Goal: Navigation & Orientation: Find specific page/section

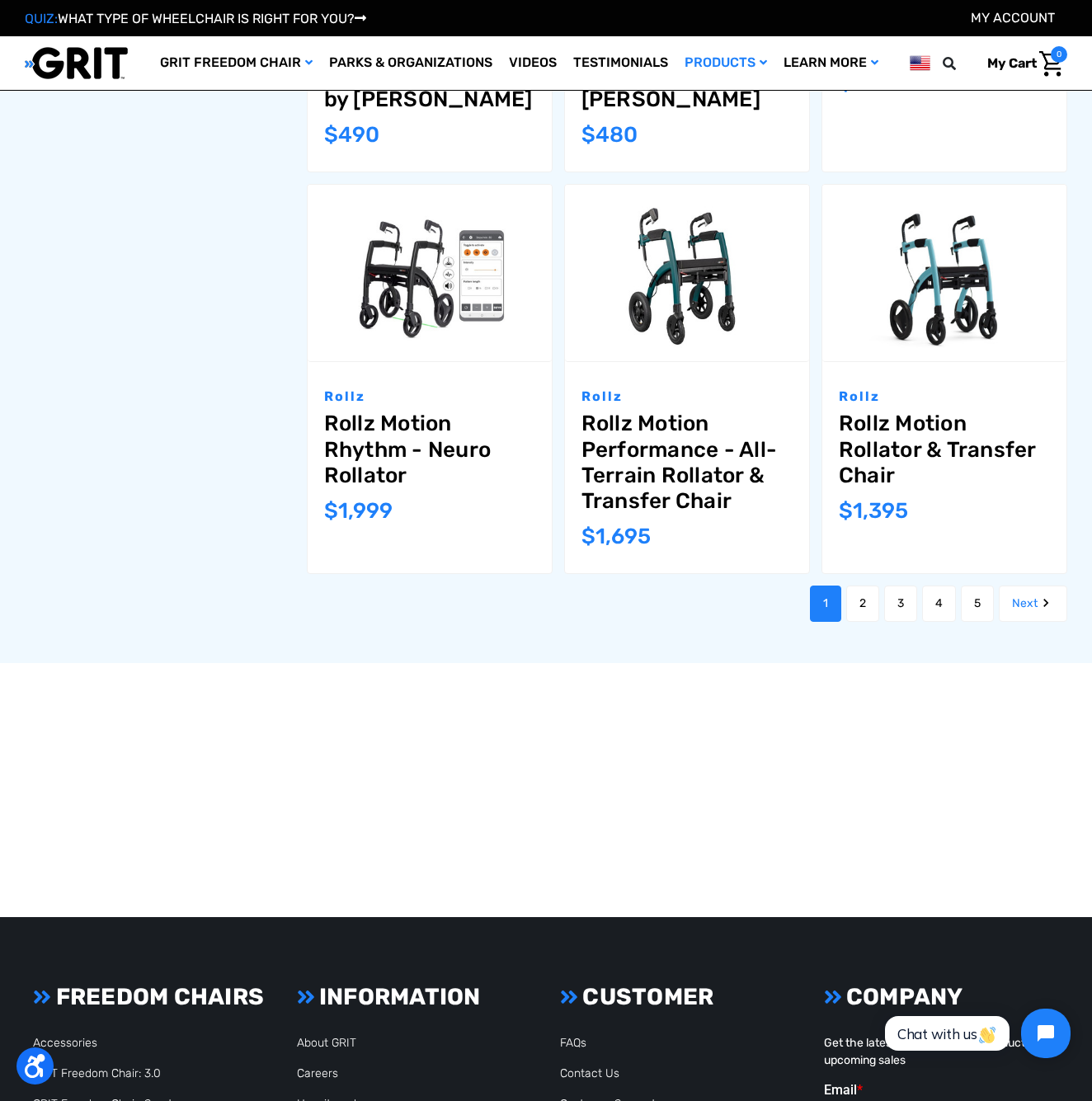
scroll to position [1662, 0]
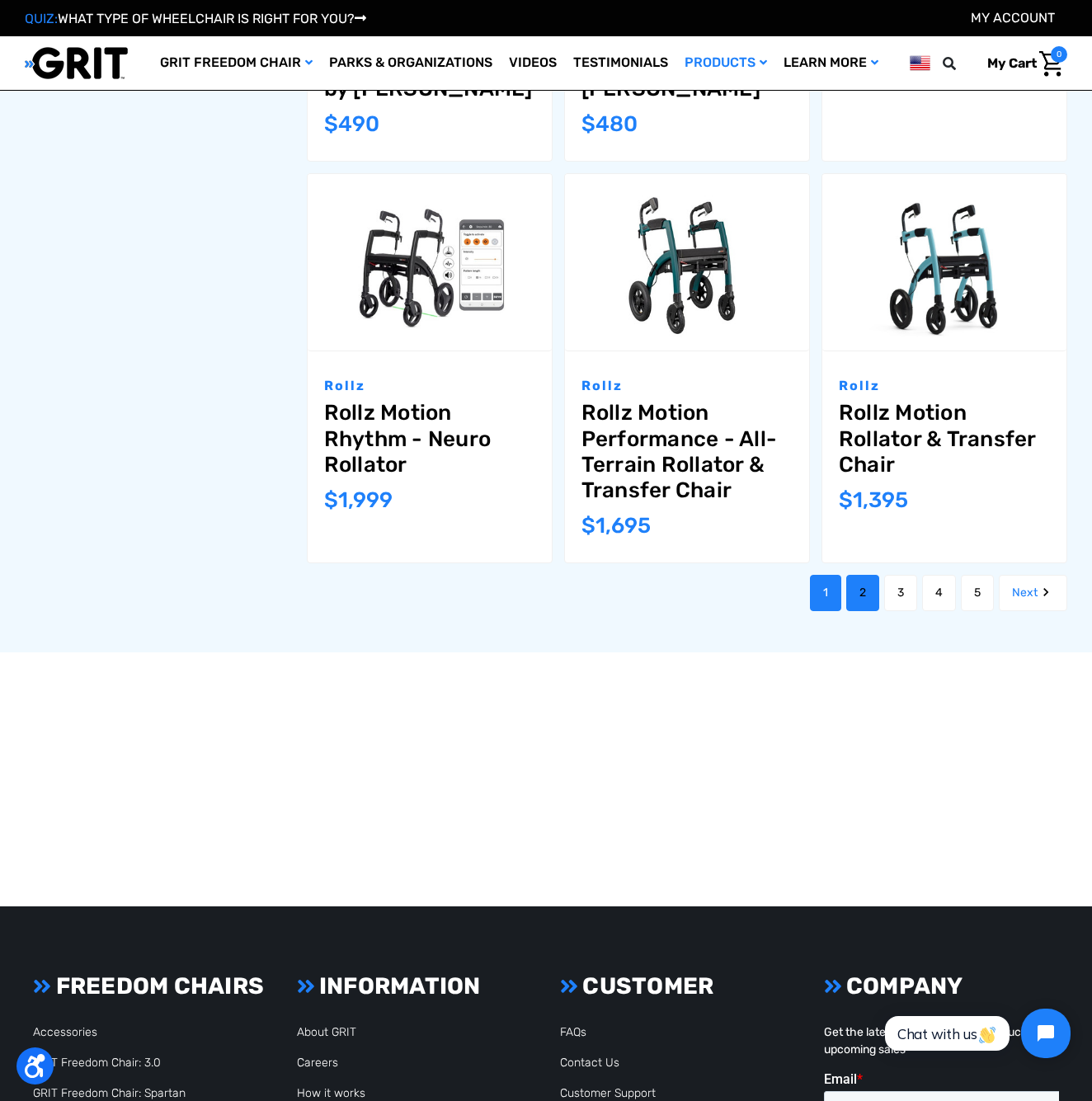
click at [846, 590] on link "2" at bounding box center [862, 593] width 33 height 36
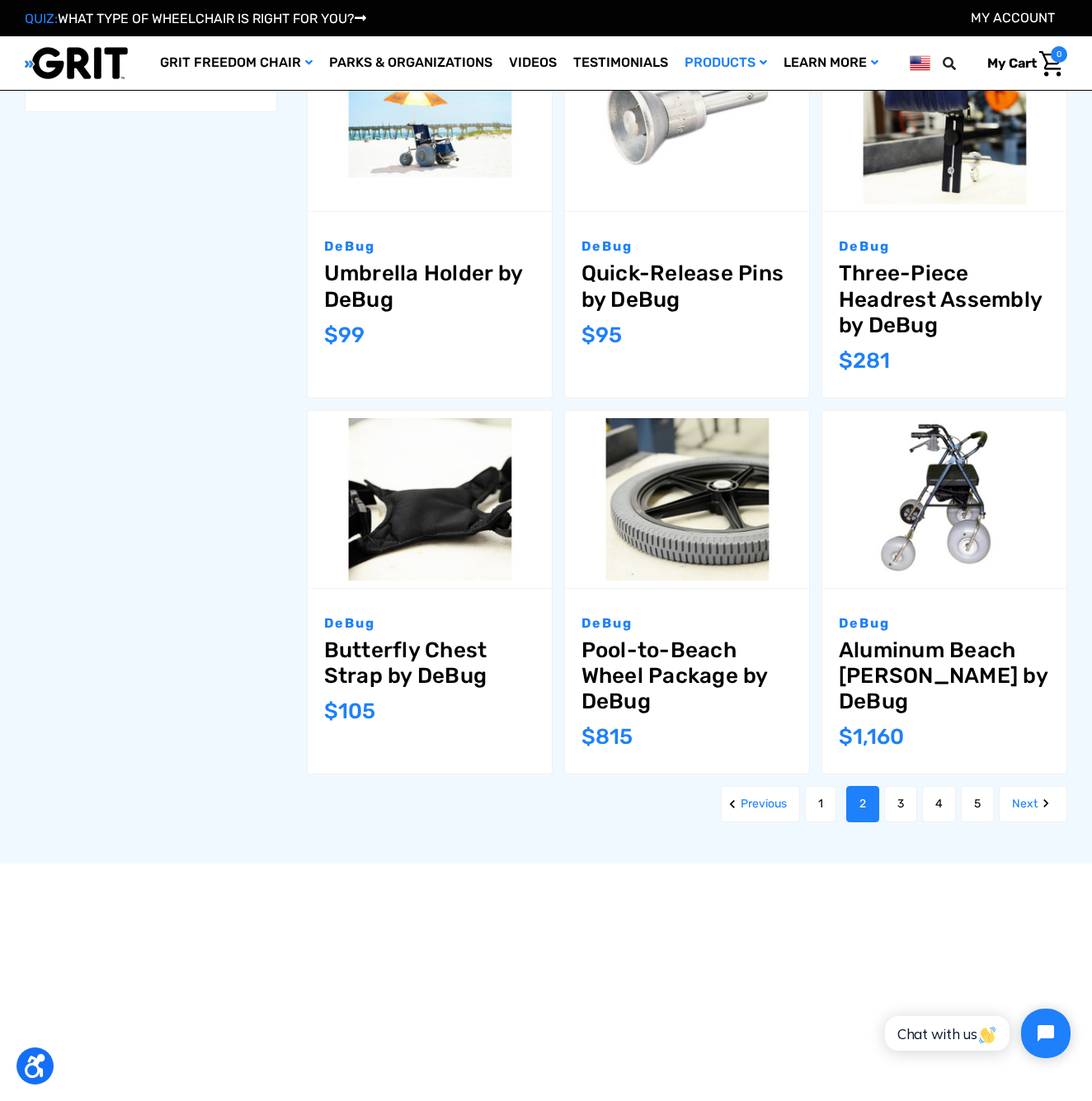
scroll to position [1453, 0]
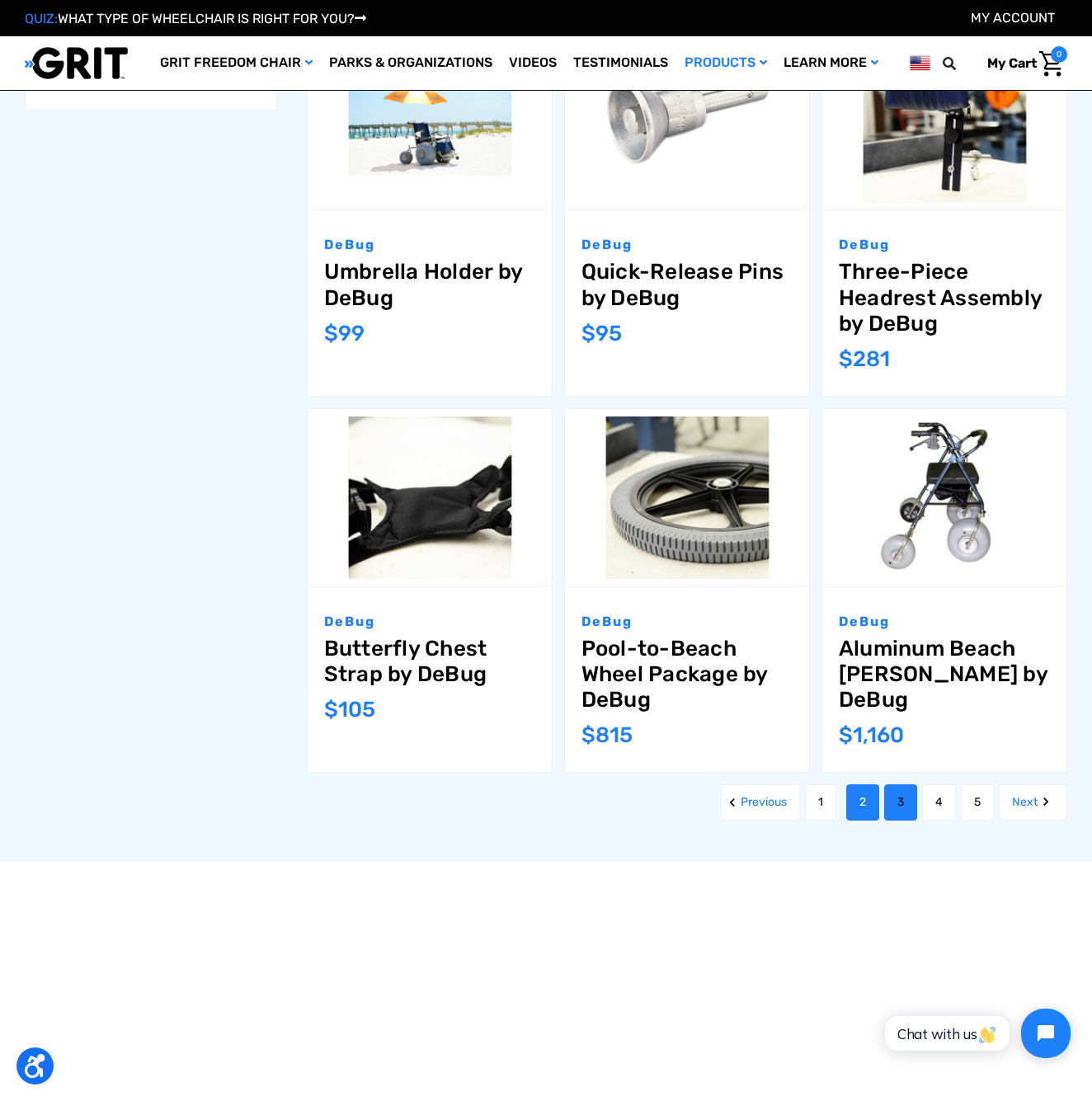
click at [895, 798] on link "3" at bounding box center [901, 802] width 33 height 36
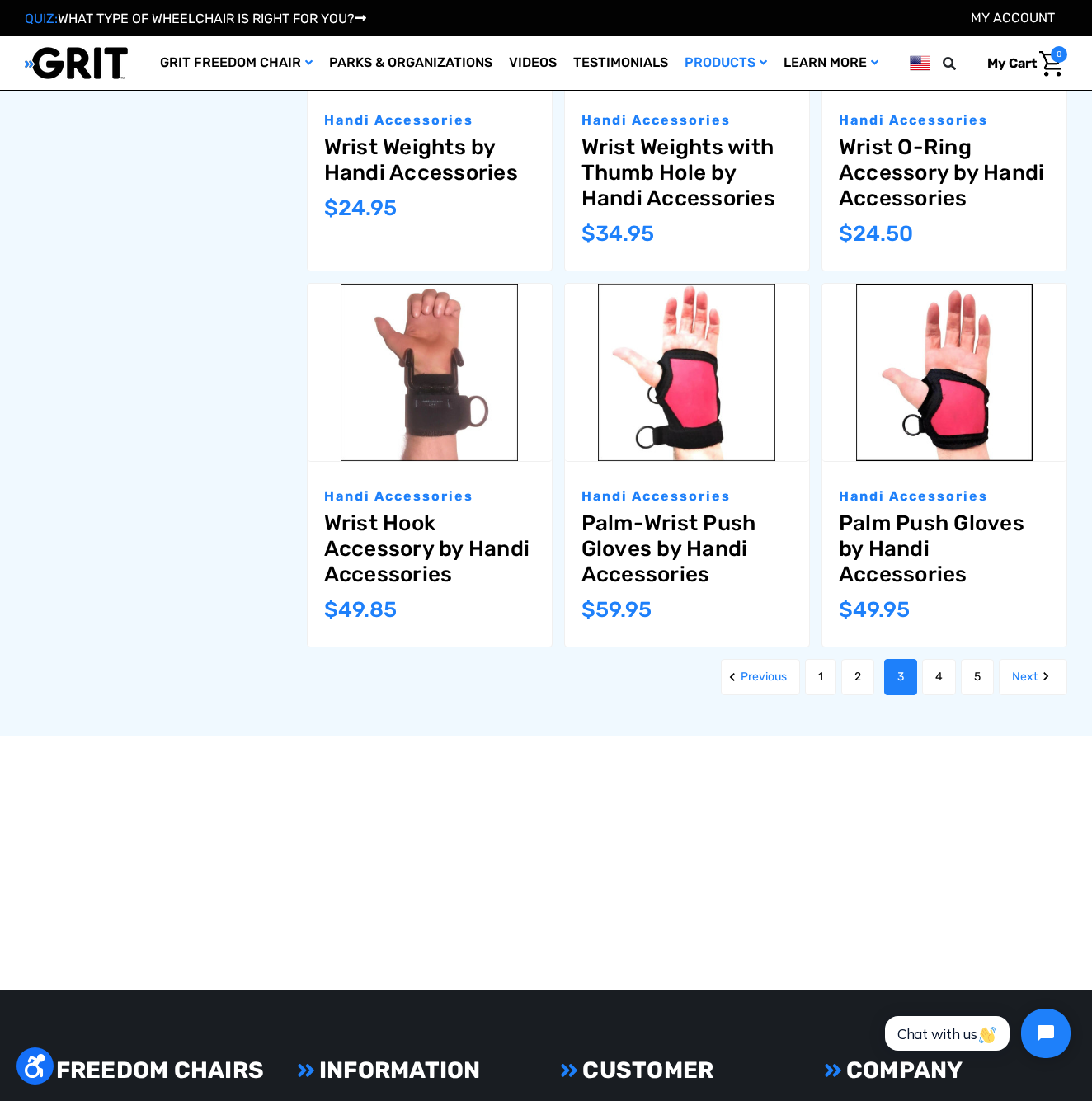
scroll to position [1624, 0]
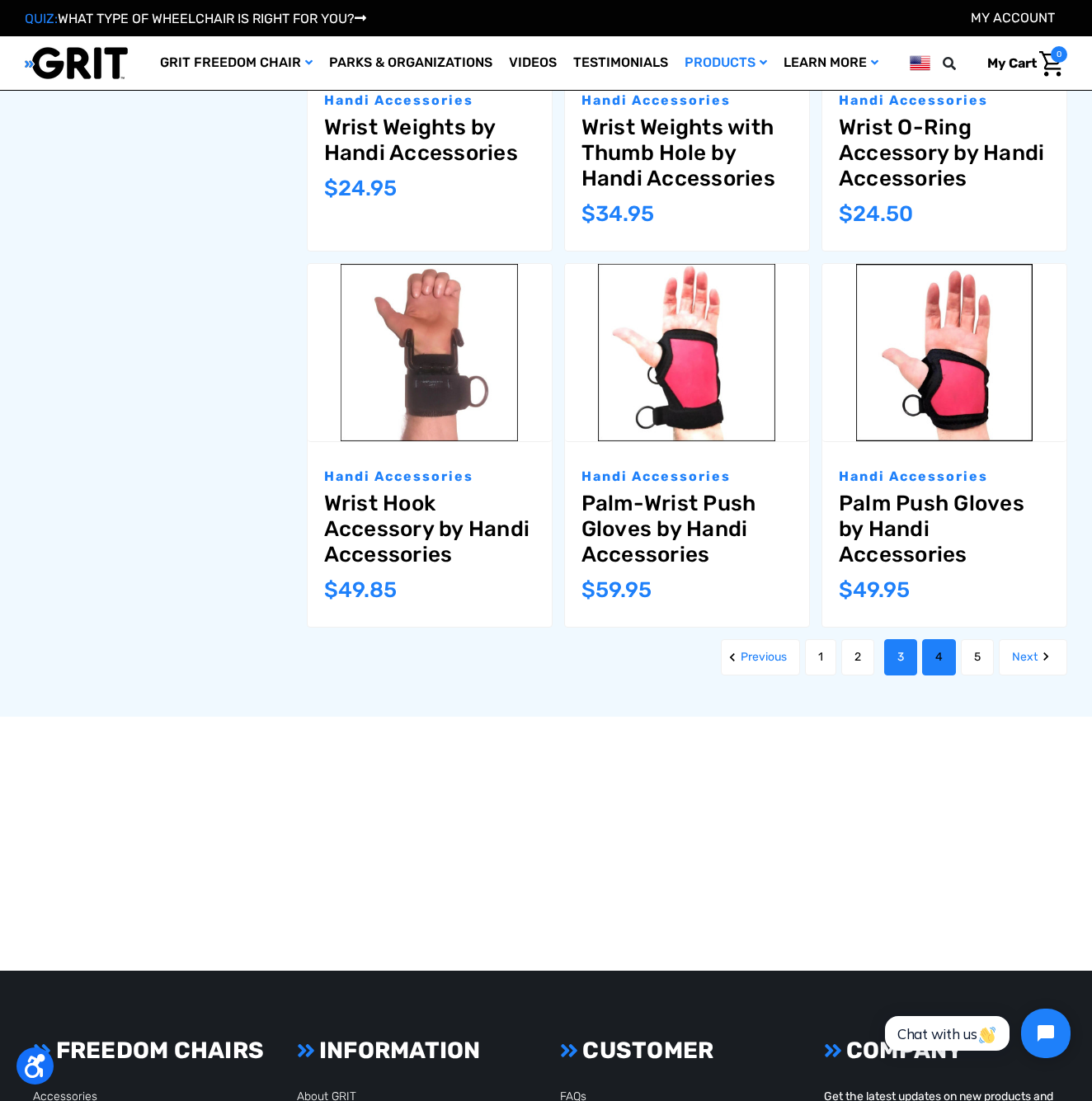
click at [938, 652] on link "4" at bounding box center [938, 657] width 33 height 36
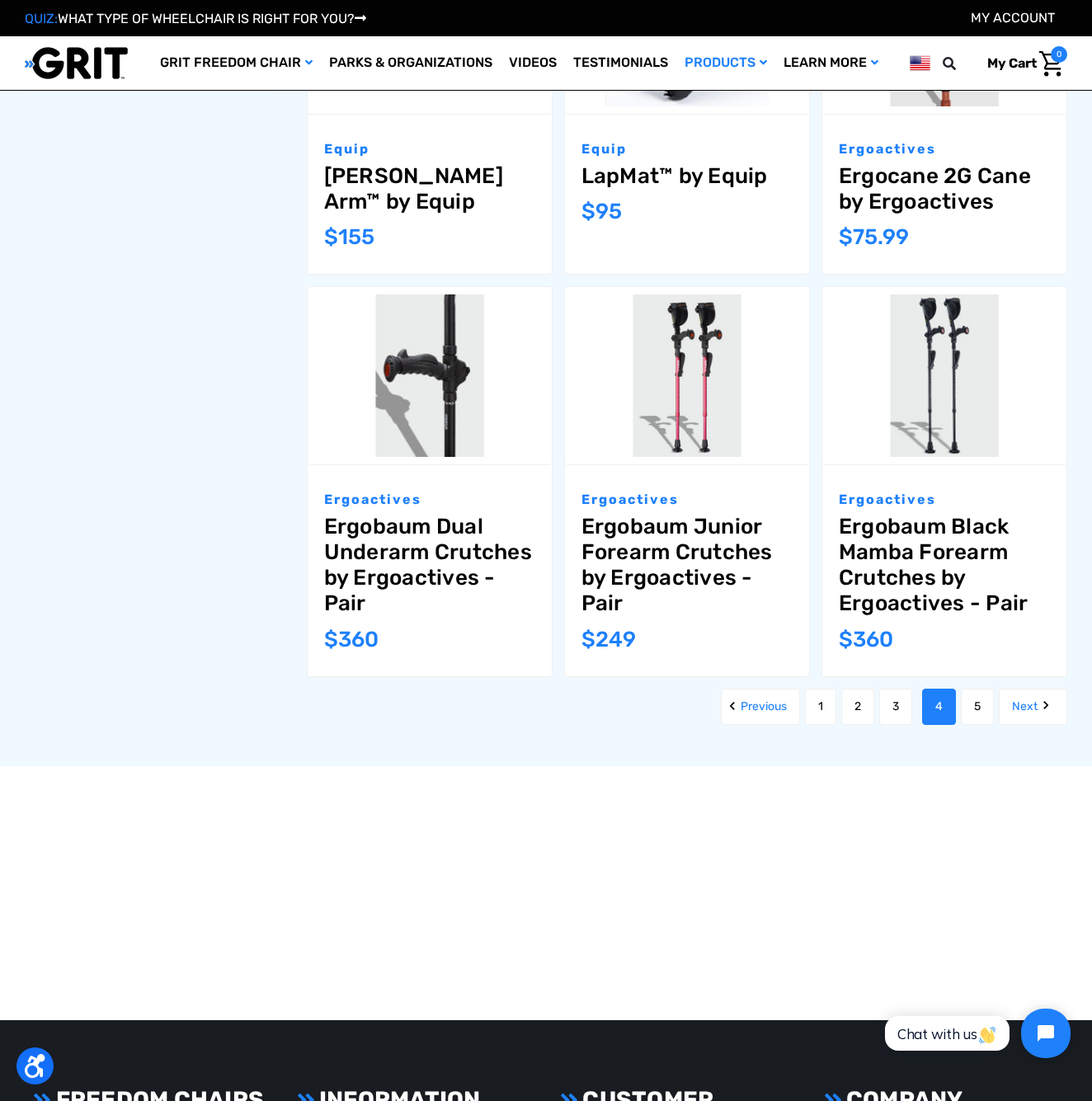
scroll to position [1474, 0]
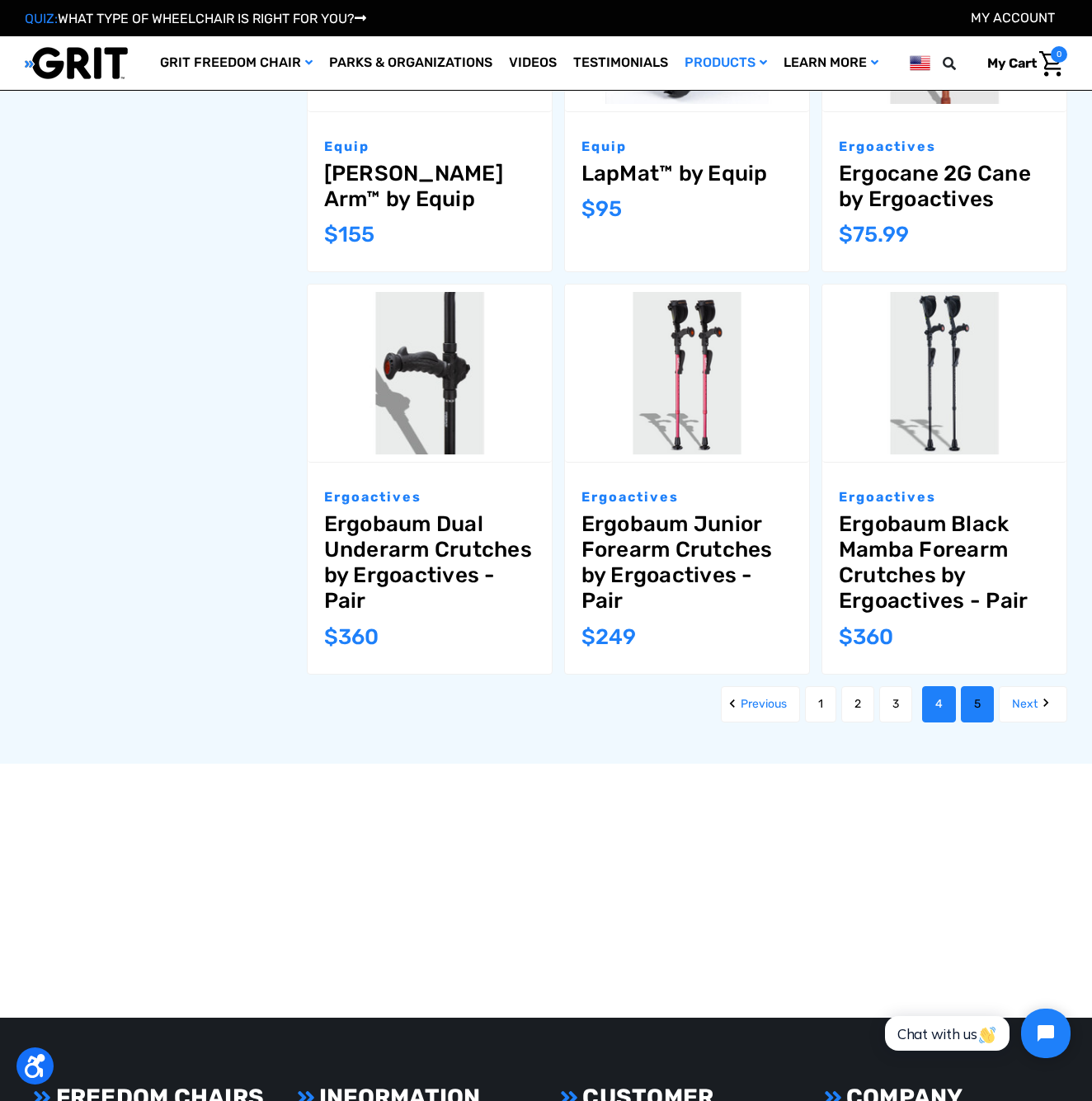
click at [979, 707] on link "5" at bounding box center [977, 705] width 33 height 36
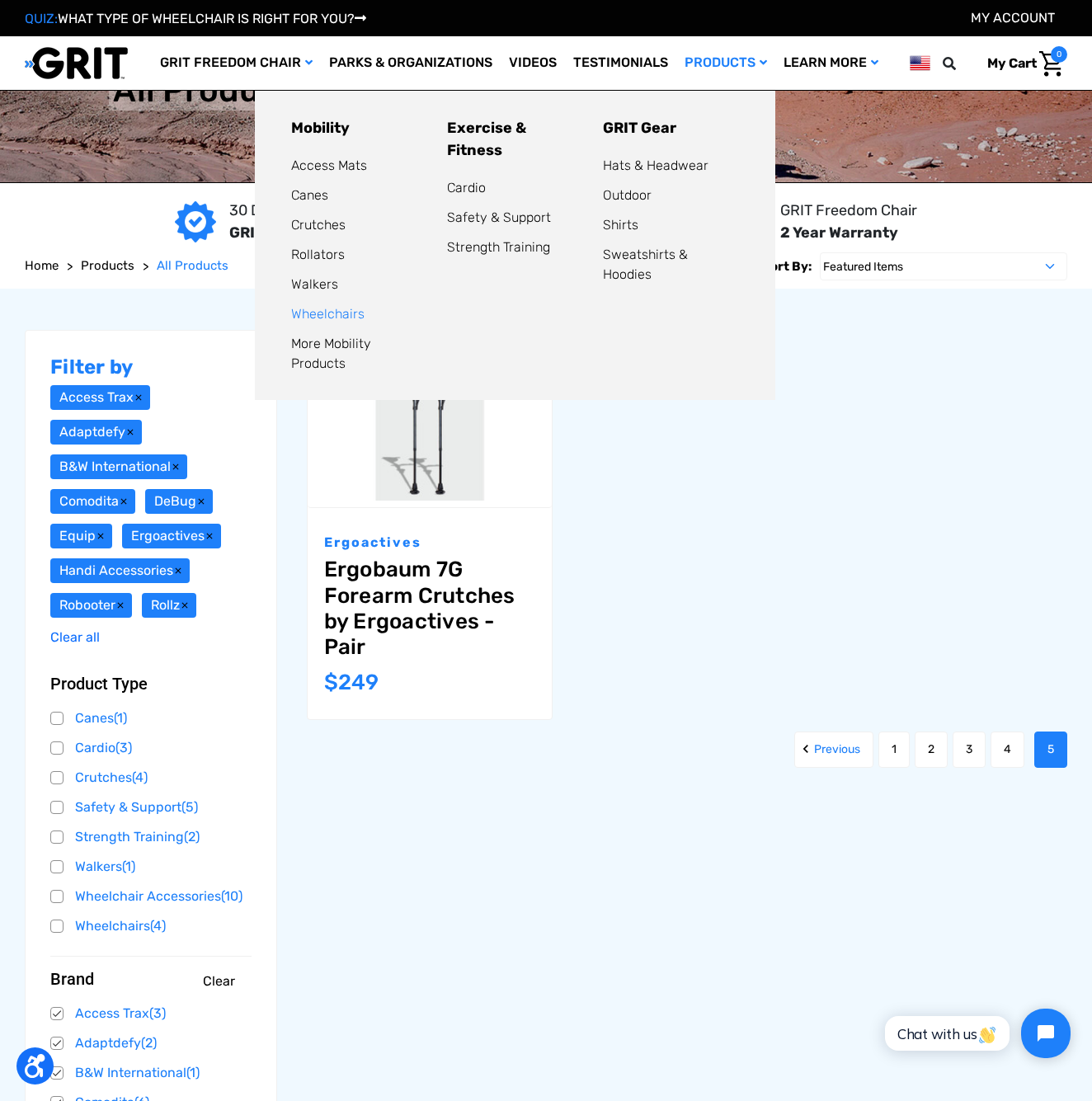
click at [330, 311] on link "Wheelchairs" at bounding box center [328, 314] width 74 height 15
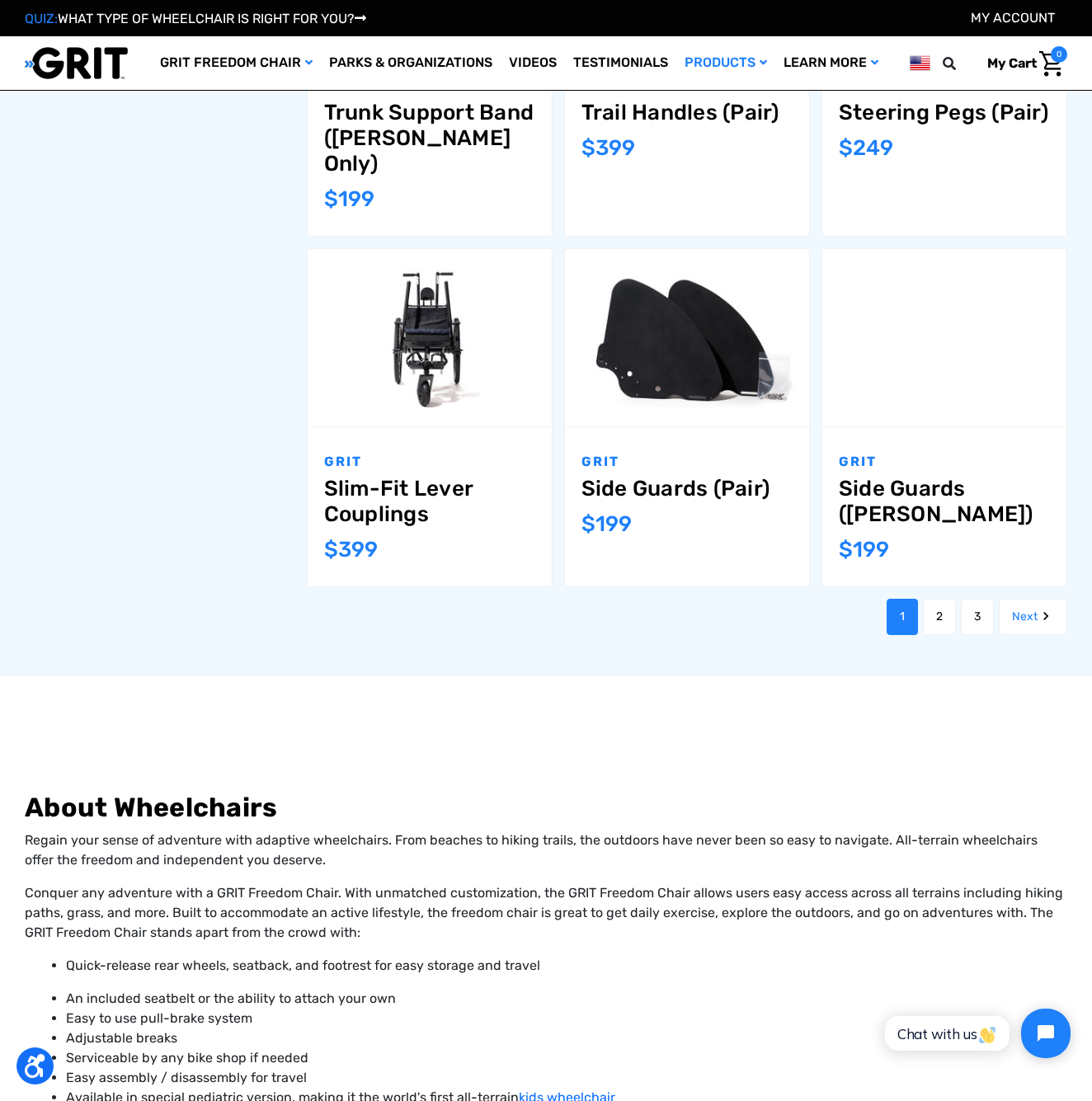
scroll to position [1520, 0]
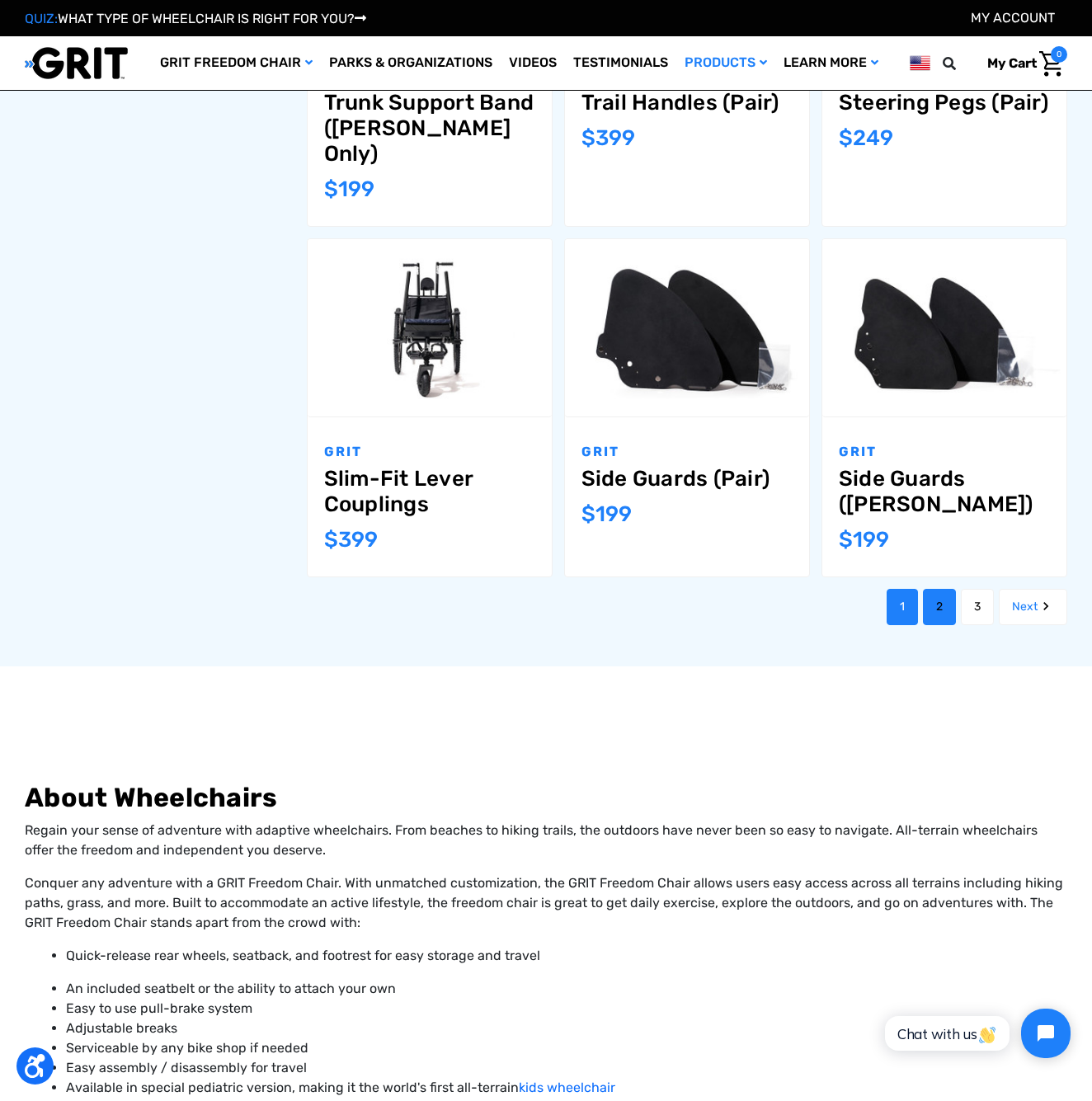
click at [942, 589] on link "2" at bounding box center [939, 607] width 33 height 36
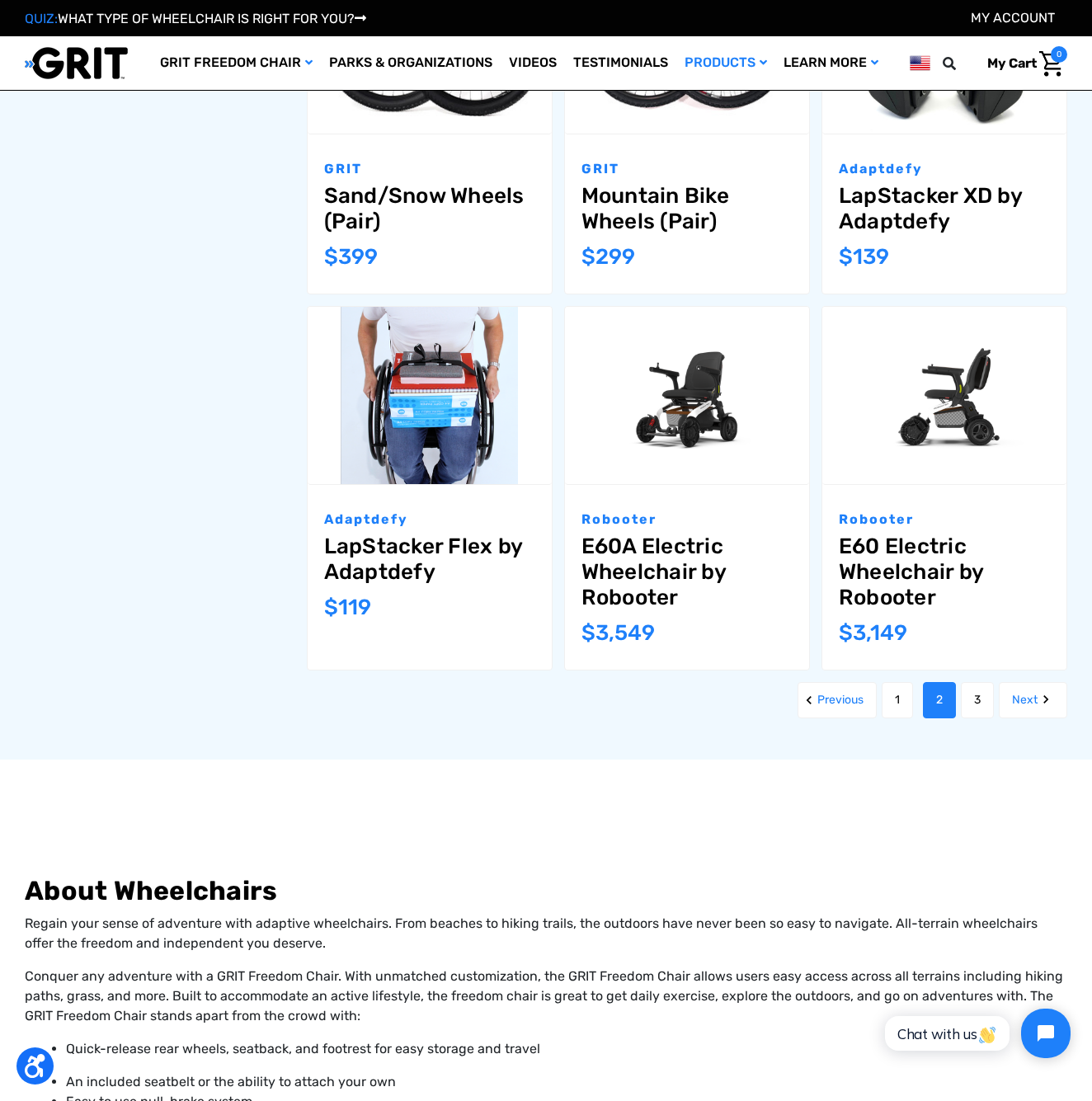
scroll to position [1426, 0]
click at [971, 696] on link "3" at bounding box center [977, 700] width 33 height 36
